Goal: Navigation & Orientation: Understand site structure

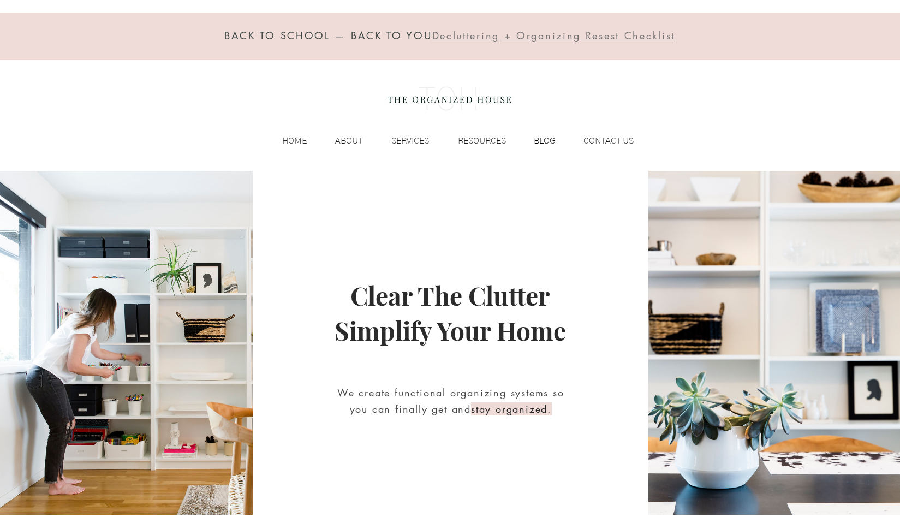
click at [545, 139] on p "BLOG" at bounding box center [544, 141] width 33 height 16
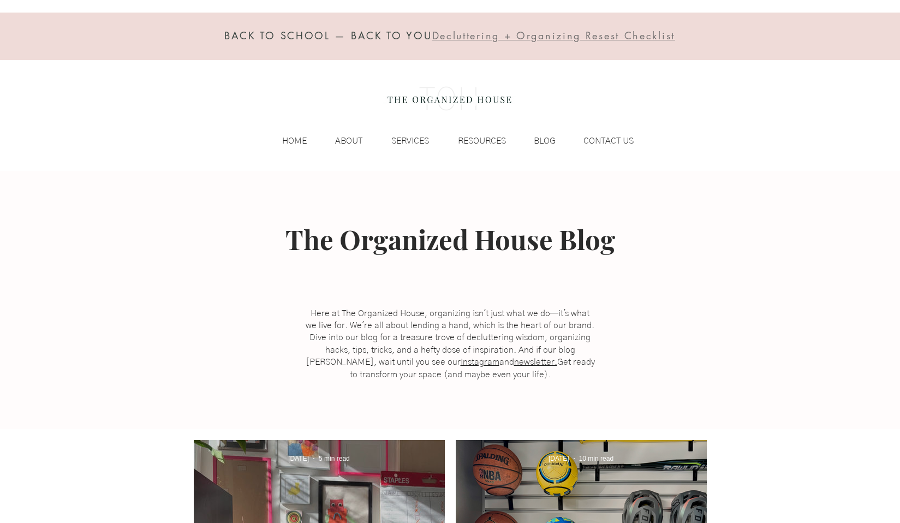
click at [564, 359] on span "Here at The Organized House, organizing isn't just what we do—it's what we live…" at bounding box center [450, 344] width 289 height 70
click at [353, 137] on p "ABOUT" at bounding box center [349, 141] width 38 height 16
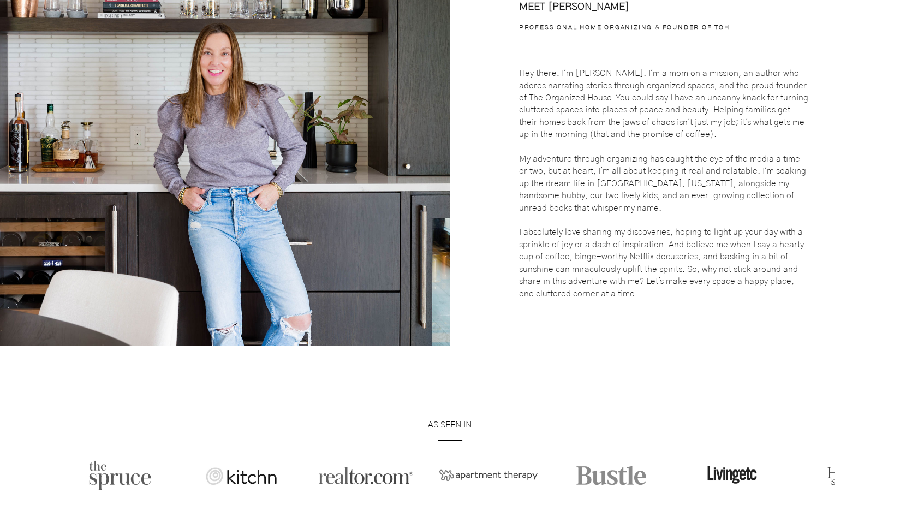
scroll to position [464, 0]
